Goal: Task Accomplishment & Management: Manage account settings

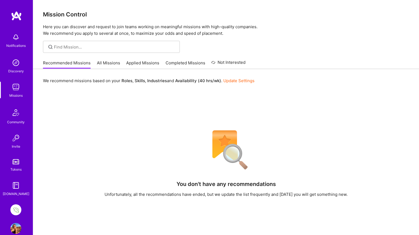
click at [15, 209] on img at bounding box center [15, 209] width 11 height 11
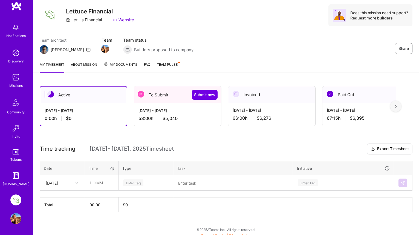
scroll to position [19, 0]
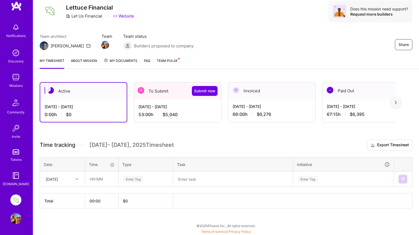
click at [193, 109] on div "[DATE] - [DATE] 53:00 h $5,040" at bounding box center [177, 110] width 87 height 22
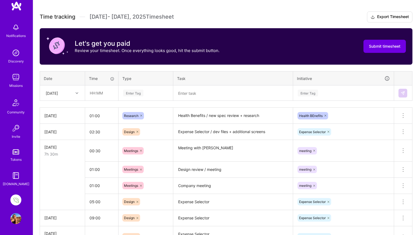
scroll to position [155, 0]
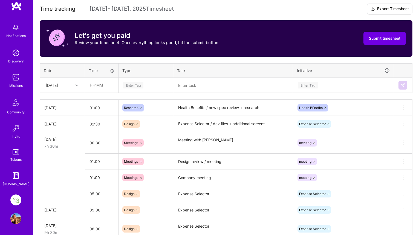
click at [78, 85] on icon at bounding box center [77, 85] width 3 height 3
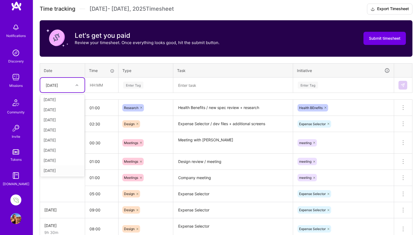
click at [58, 170] on div "[DATE]" at bounding box center [62, 170] width 44 height 10
click at [93, 86] on input "text" at bounding box center [101, 85] width 33 height 15
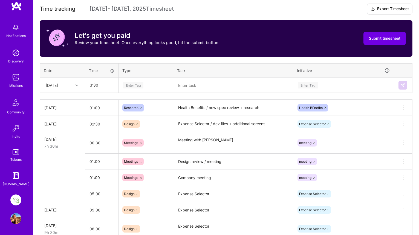
type input "03:30"
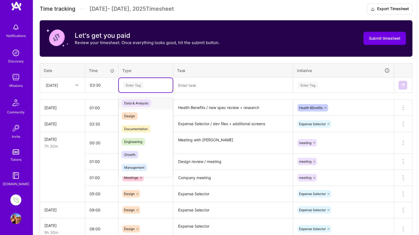
click at [129, 85] on div "Enter Tag" at bounding box center [133, 85] width 20 height 8
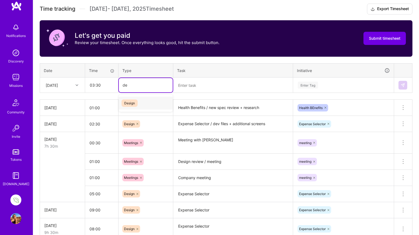
type input "des"
click at [129, 103] on span "Design" at bounding box center [129, 102] width 16 height 7
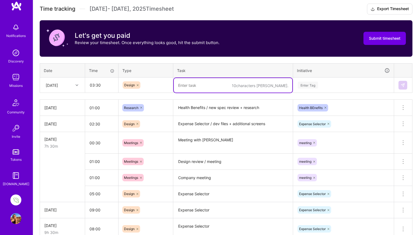
click at [192, 84] on textarea at bounding box center [233, 85] width 118 height 15
type textarea "Income Selector"
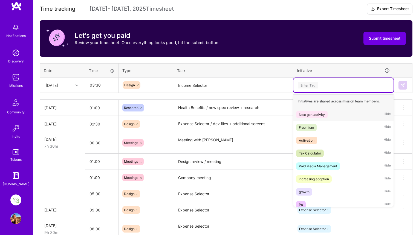
click at [314, 83] on div "Enter Tag" at bounding box center [308, 85] width 20 height 8
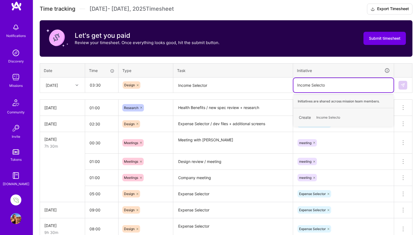
type input "Income Selector"
click at [303, 116] on div "Create Income Selector" at bounding box center [343, 117] width 95 height 13
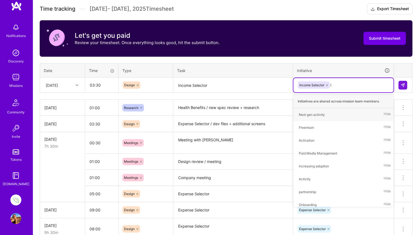
type input "In"
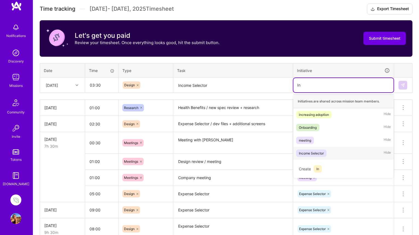
click at [312, 152] on div "Income Selector" at bounding box center [311, 153] width 25 height 6
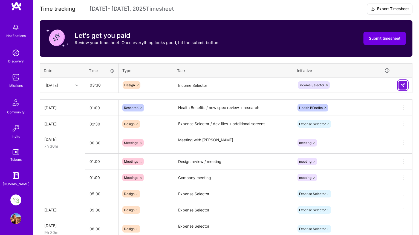
click at [403, 85] on img at bounding box center [403, 85] width 4 height 4
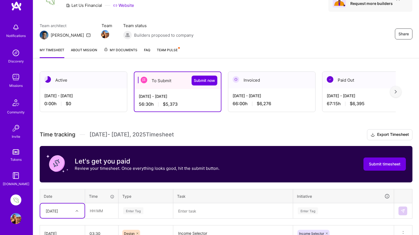
scroll to position [30, 0]
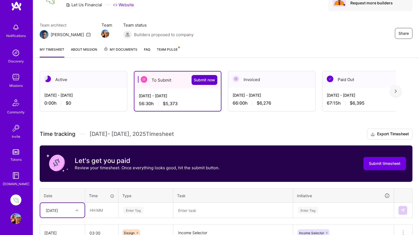
click at [203, 78] on span "Submit now" at bounding box center [204, 79] width 21 height 5
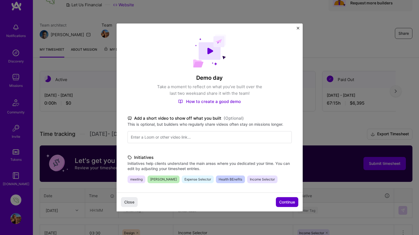
click at [286, 202] on span "Continue" at bounding box center [287, 201] width 16 height 5
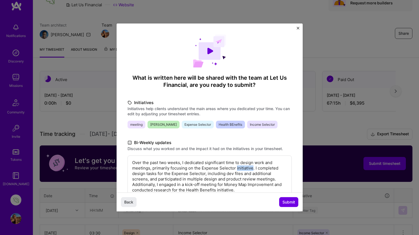
drag, startPoint x: 252, startPoint y: 169, endPoint x: 236, endPoint y: 168, distance: 15.9
click at [236, 168] on p "Over the past two weeks, I dedicated significant time to design work and meetin…" at bounding box center [209, 176] width 155 height 33
drag, startPoint x: 163, startPoint y: 173, endPoint x: 254, endPoint y: 170, distance: 91.7
click at [254, 170] on p "Over the past two weeks, I dedicated significant time to design work and meetin…" at bounding box center [209, 176] width 155 height 33
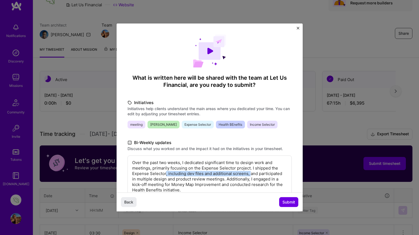
drag, startPoint x: 250, startPoint y: 173, endPoint x: 166, endPoint y: 175, distance: 84.6
click at [166, 175] on p "Over the past two weeks, I dedicated significant time to design work and meetin…" at bounding box center [209, 176] width 155 height 33
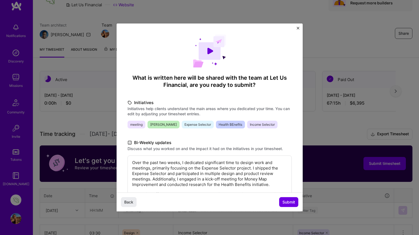
click at [254, 168] on p "Over the past two weeks, I dedicated significant time to design work and meetin…" at bounding box center [209, 173] width 155 height 27
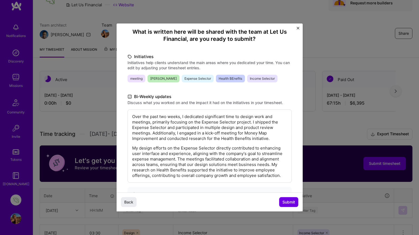
scroll to position [49, 0]
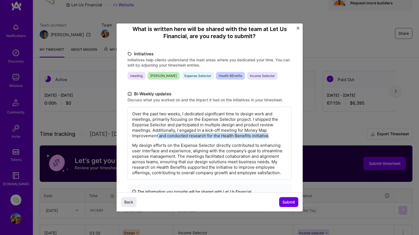
drag, startPoint x: 268, startPoint y: 135, endPoint x: 158, endPoint y: 136, distance: 109.7
click at [158, 136] on p "Over the past two weeks, I dedicated significant time to design work and meetin…" at bounding box center [209, 124] width 155 height 27
drag, startPoint x: 132, startPoint y: 125, endPoint x: 252, endPoint y: 118, distance: 119.7
click at [252, 118] on p "Over the past two weeks, I dedicated significant time to design work and meetin…" at bounding box center [209, 124] width 155 height 27
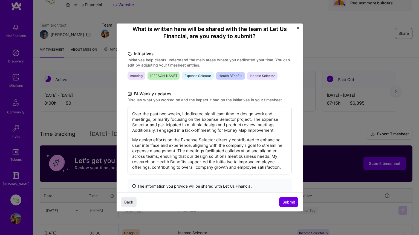
click at [149, 125] on p "Over the past two weeks, I dedicated significant time to design work and meetin…" at bounding box center [209, 122] width 155 height 22
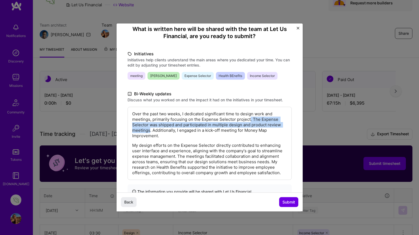
drag, startPoint x: 249, startPoint y: 119, endPoint x: 149, endPoint y: 131, distance: 101.1
click at [149, 131] on p "Over the past two weeks, I dedicated significant time to design work and meetin…" at bounding box center [209, 124] width 155 height 27
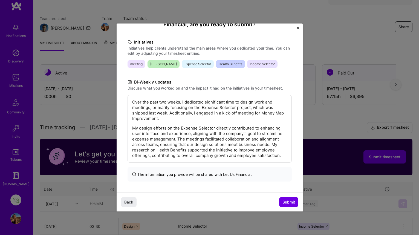
scroll to position [35, 0]
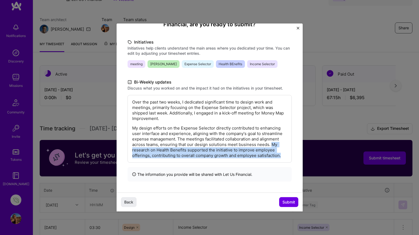
drag, startPoint x: 283, startPoint y: 156, endPoint x: 271, endPoint y: 144, distance: 16.7
click at [271, 144] on p "My design efforts on the Expense Selector directly contributed to enhancing use…" at bounding box center [209, 141] width 155 height 33
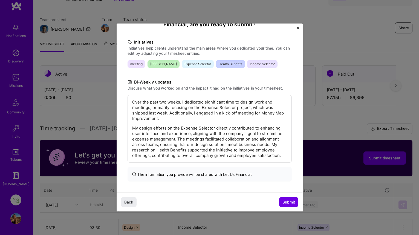
scroll to position [50, 0]
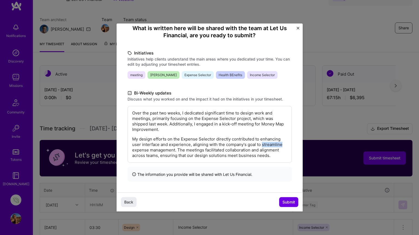
drag, startPoint x: 282, startPoint y: 145, endPoint x: 262, endPoint y: 143, distance: 19.7
click at [262, 143] on p "My design efforts on the Expense Selector directly contributed to enhancing use…" at bounding box center [209, 147] width 155 height 22
click at [175, 149] on p "My design efforts on the Expense Selector directly contributed to enhancing use…" at bounding box center [209, 147] width 155 height 22
drag, startPoint x: 175, startPoint y: 149, endPoint x: 150, endPoint y: 150, distance: 24.7
click at [150, 150] on p "My design efforts on the Expense Selector directly contributed to enhancing use…" at bounding box center [209, 147] width 155 height 22
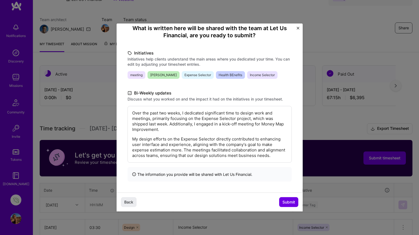
scroll to position [55, 0]
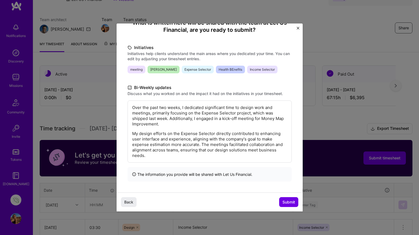
click at [149, 145] on p "My design efforts on the Expense Selector directly contributed to enhancing use…" at bounding box center [209, 144] width 155 height 27
click at [286, 202] on span "Submit" at bounding box center [288, 201] width 13 height 5
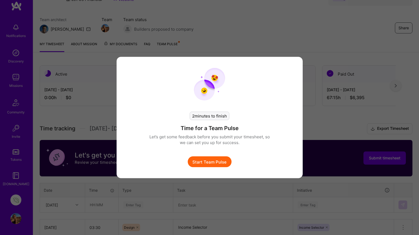
click at [213, 161] on button "Start Team Pulse" at bounding box center [210, 161] width 44 height 11
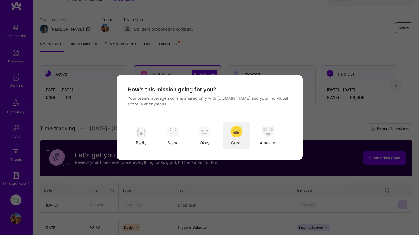
click at [235, 132] on img "modal" at bounding box center [236, 131] width 12 height 12
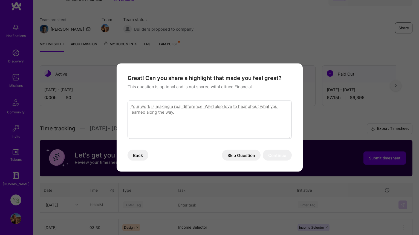
click at [237, 155] on button "Skip Question" at bounding box center [241, 155] width 39 height 11
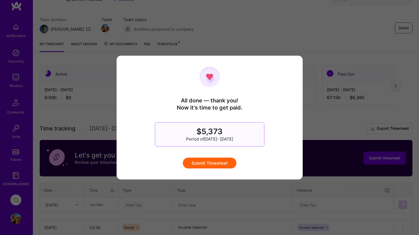
click at [211, 162] on button "Submit Timesheet" at bounding box center [210, 162] width 54 height 11
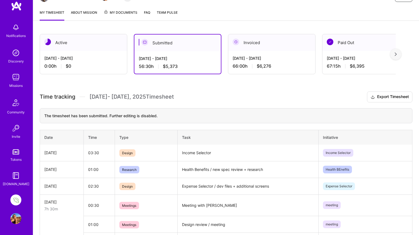
scroll to position [61, 0]
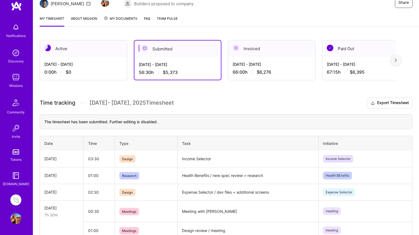
click at [394, 59] on div at bounding box center [395, 60] width 11 height 11
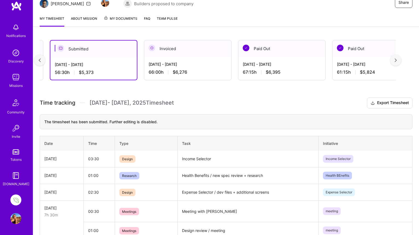
scroll to position [0, 99]
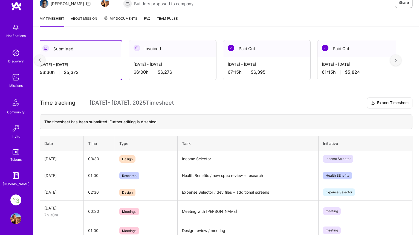
click at [394, 59] on div at bounding box center [395, 60] width 11 height 11
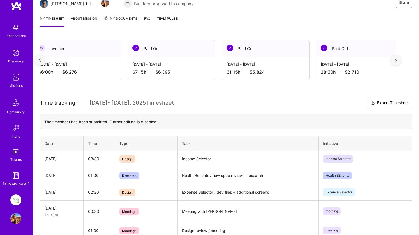
scroll to position [0, 198]
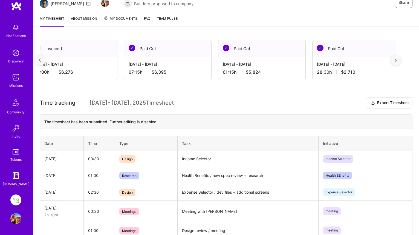
click at [39, 59] on img at bounding box center [40, 60] width 2 height 4
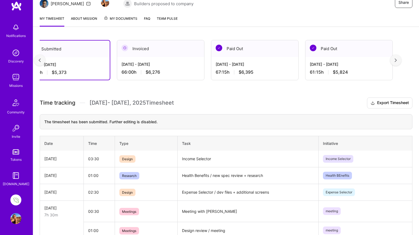
scroll to position [0, 99]
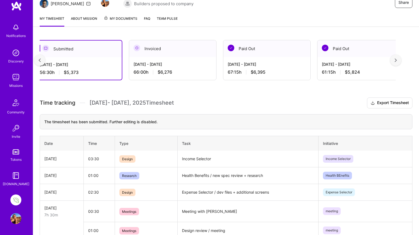
click at [39, 59] on img at bounding box center [40, 60] width 2 height 4
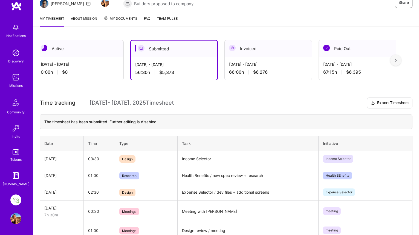
scroll to position [0, 0]
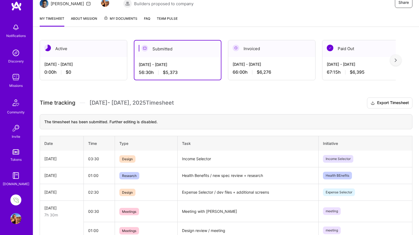
click at [236, 48] on img at bounding box center [236, 48] width 7 height 7
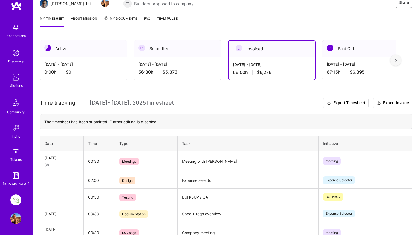
click at [100, 56] on div "Active" at bounding box center [83, 48] width 87 height 17
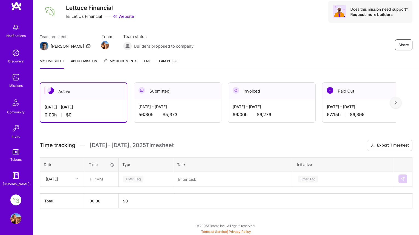
scroll to position [19, 0]
